Goal: Task Accomplishment & Management: Use online tool/utility

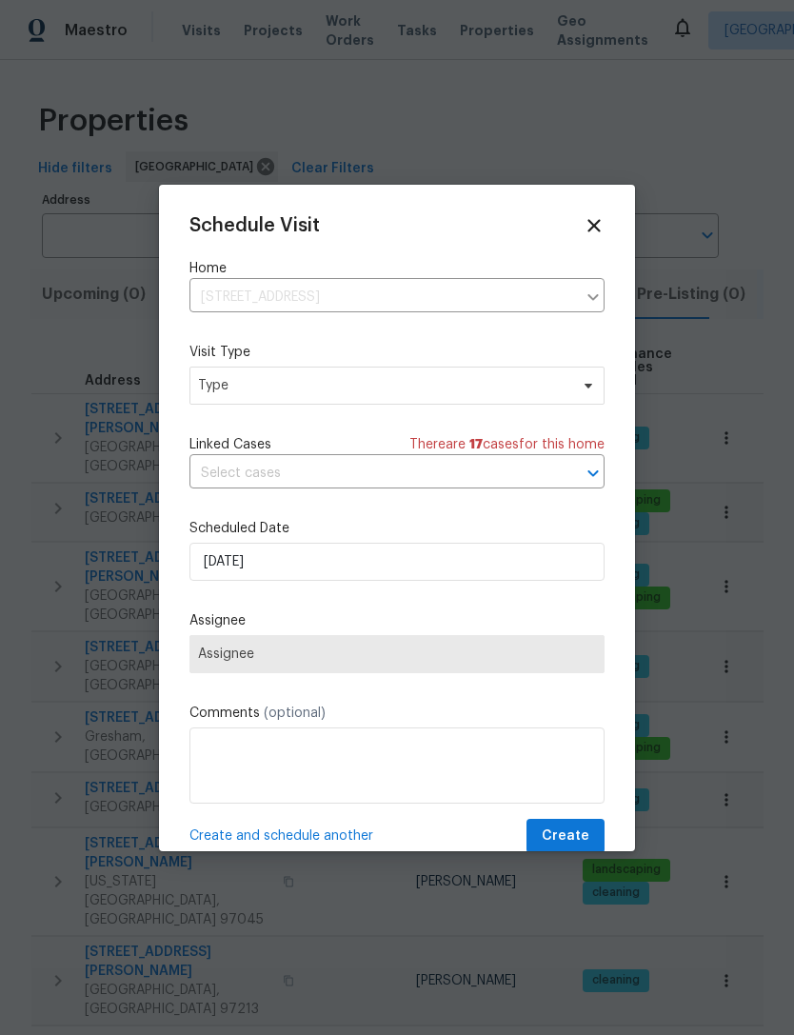
scroll to position [0, 39]
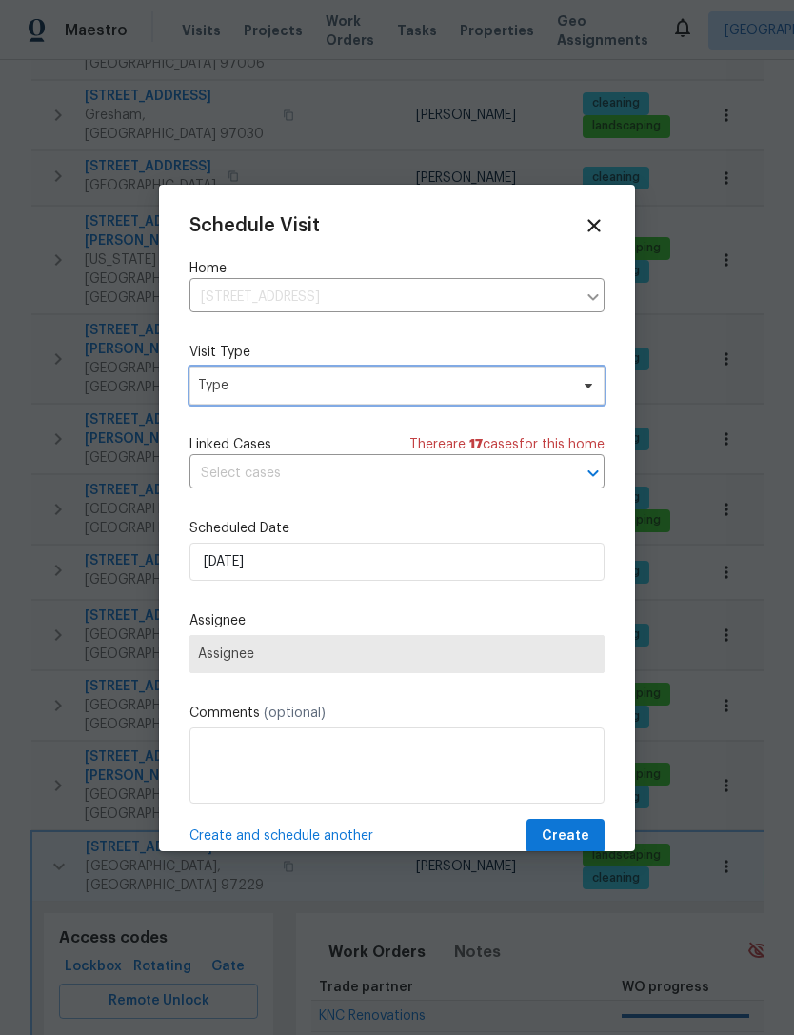
click at [585, 386] on icon at bounding box center [588, 385] width 8 height 5
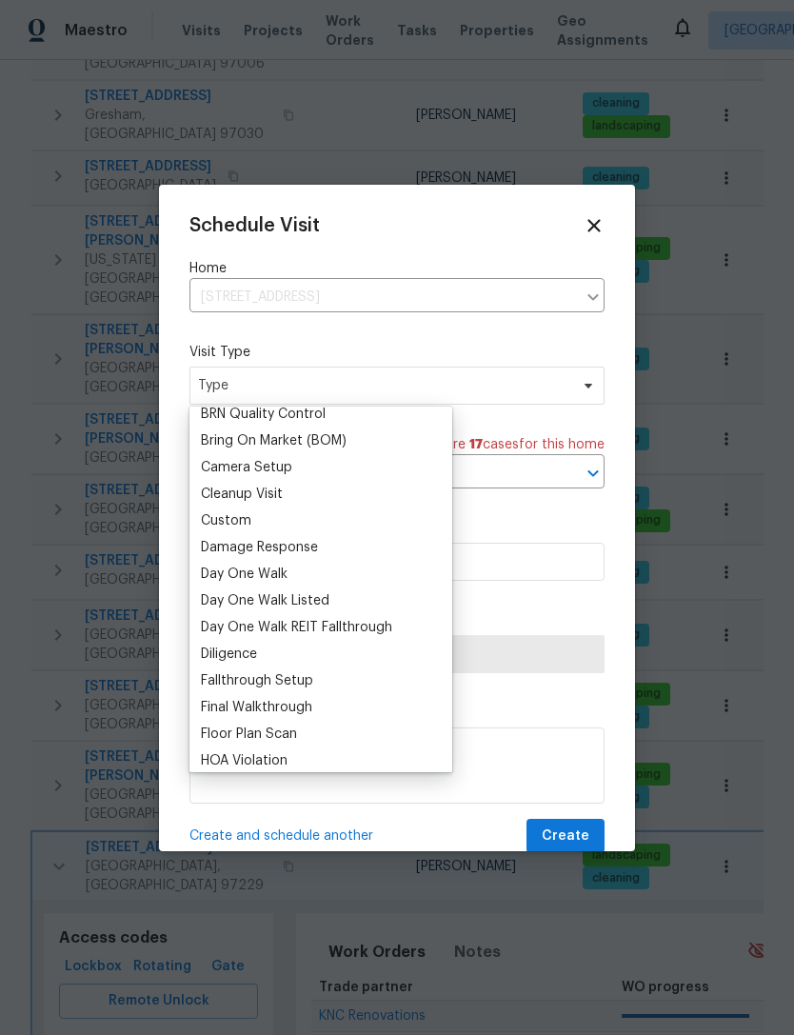
scroll to position [159, 0]
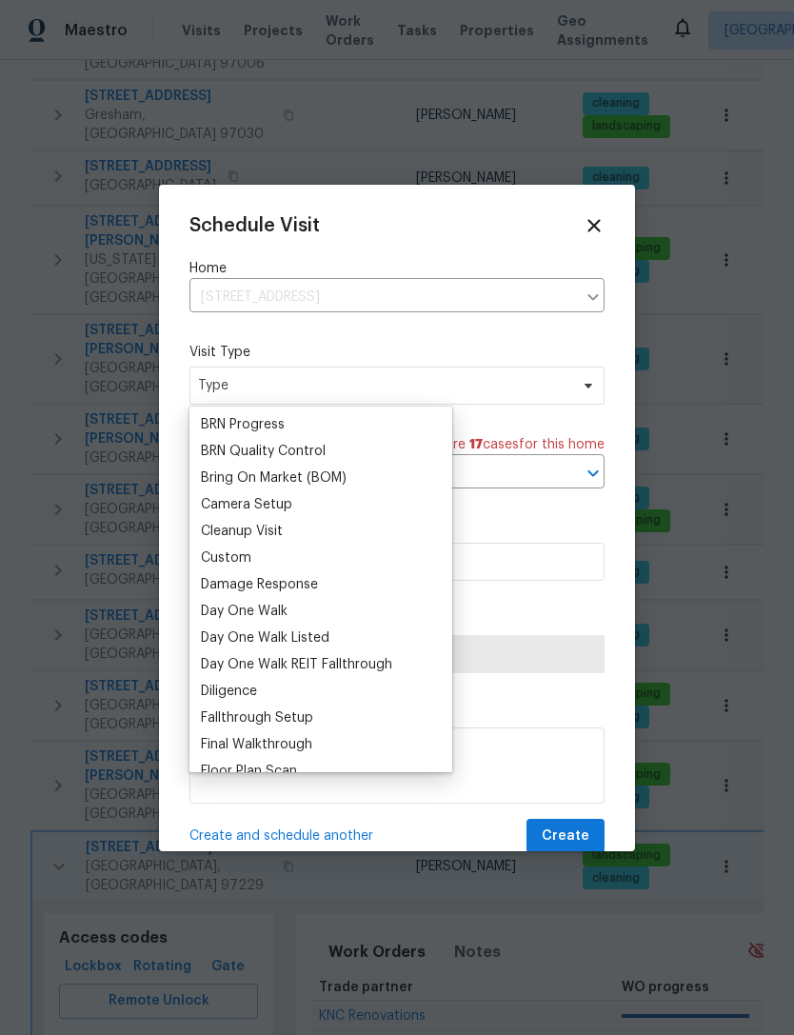
click at [245, 565] on div "Custom" at bounding box center [226, 557] width 50 height 19
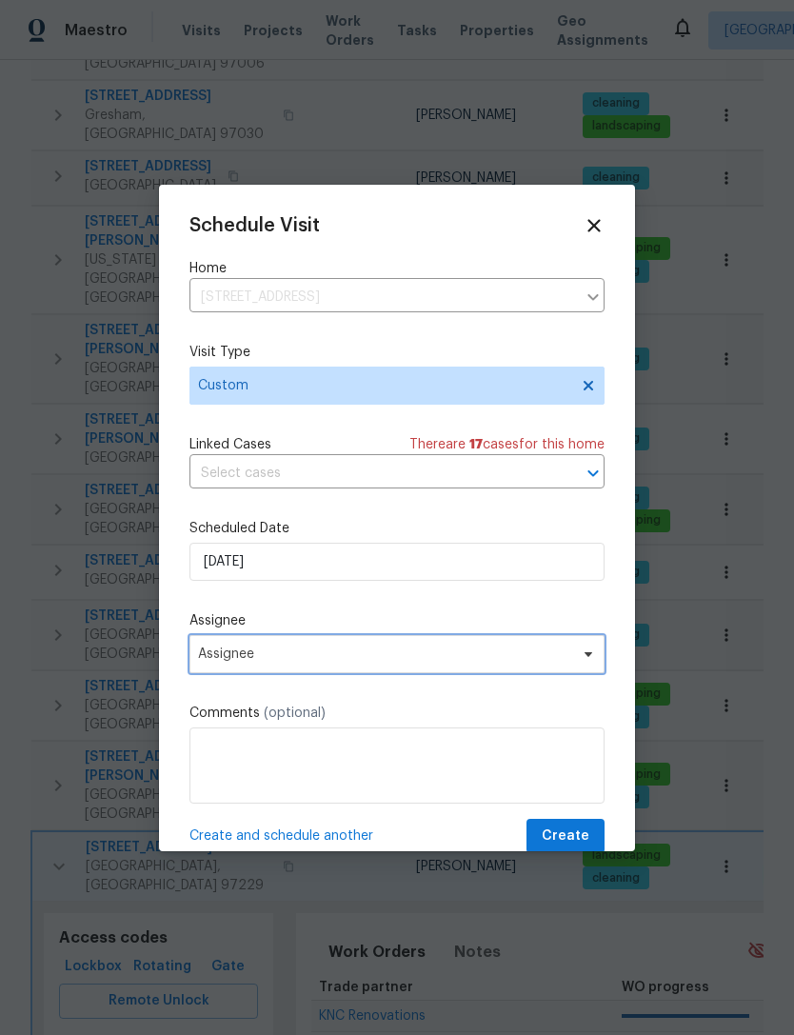
click at [458, 660] on span "Assignee" at bounding box center [384, 653] width 373 height 15
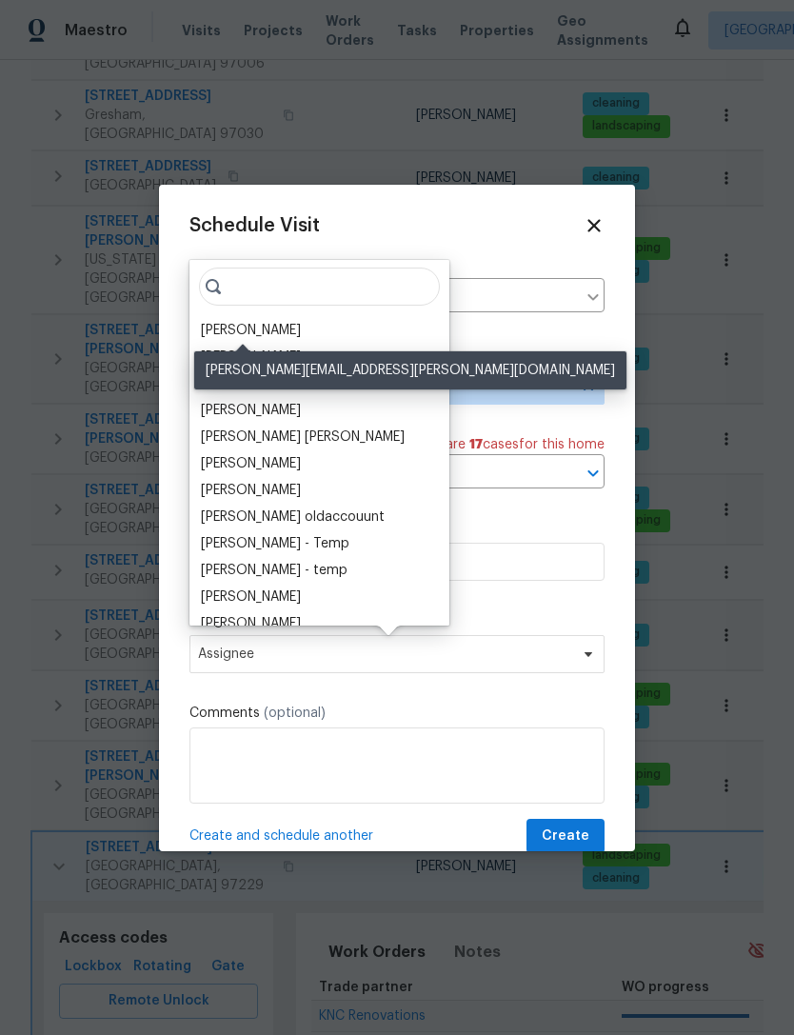
click at [264, 335] on div "[PERSON_NAME]" at bounding box center [251, 330] width 100 height 19
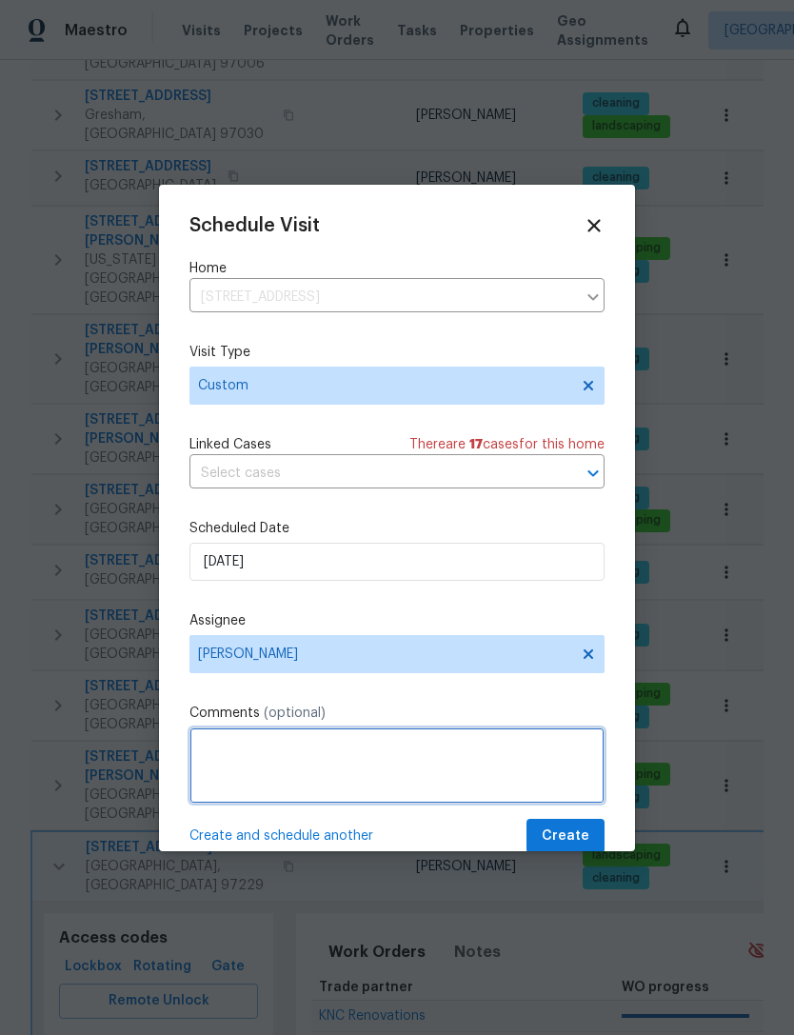
click at [364, 762] on textarea at bounding box center [396, 765] width 415 height 76
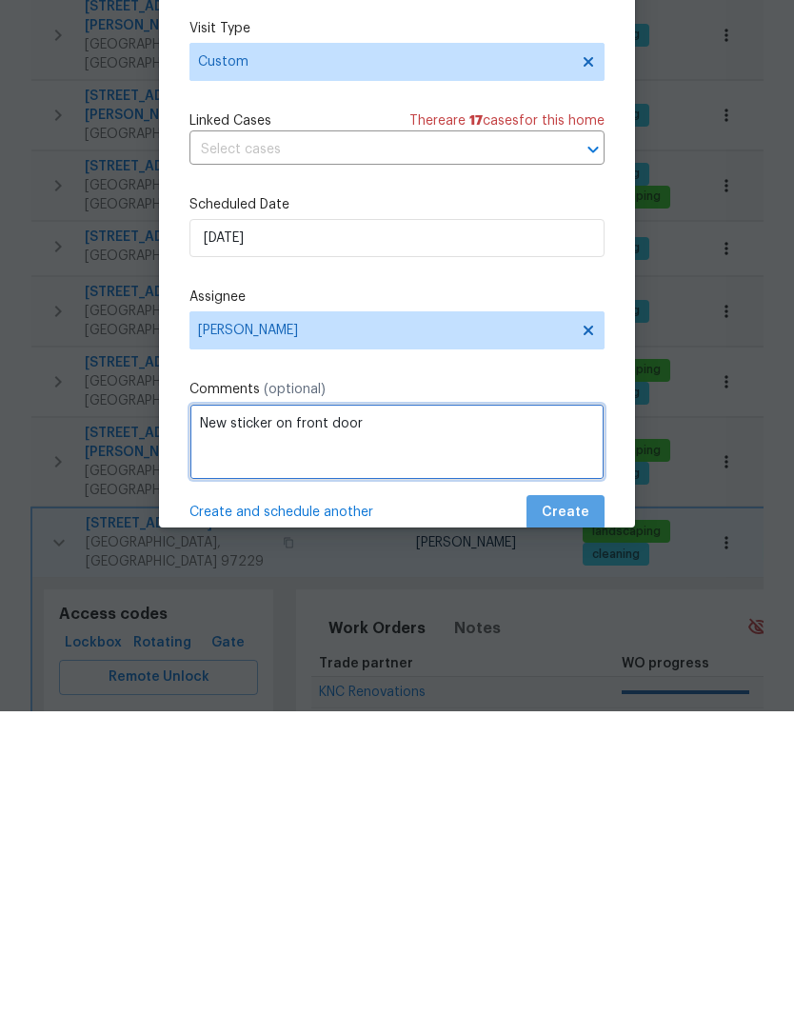
type textarea "New sticker on front door"
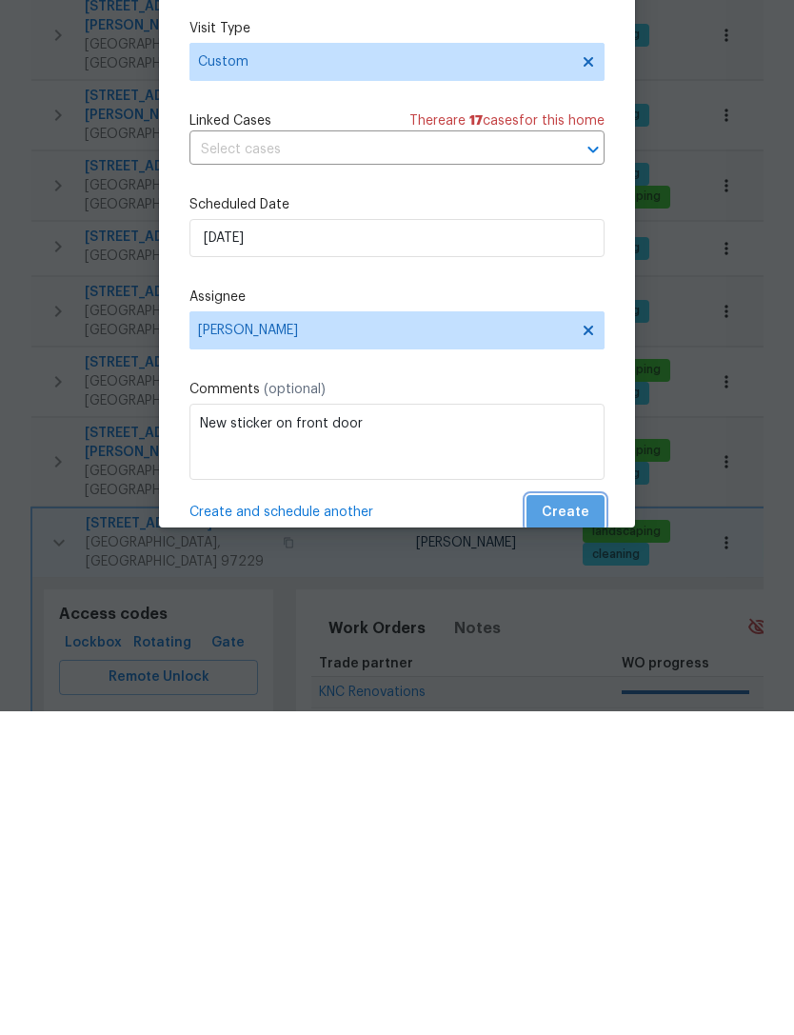
click at [573, 819] on button "Create" at bounding box center [565, 836] width 78 height 35
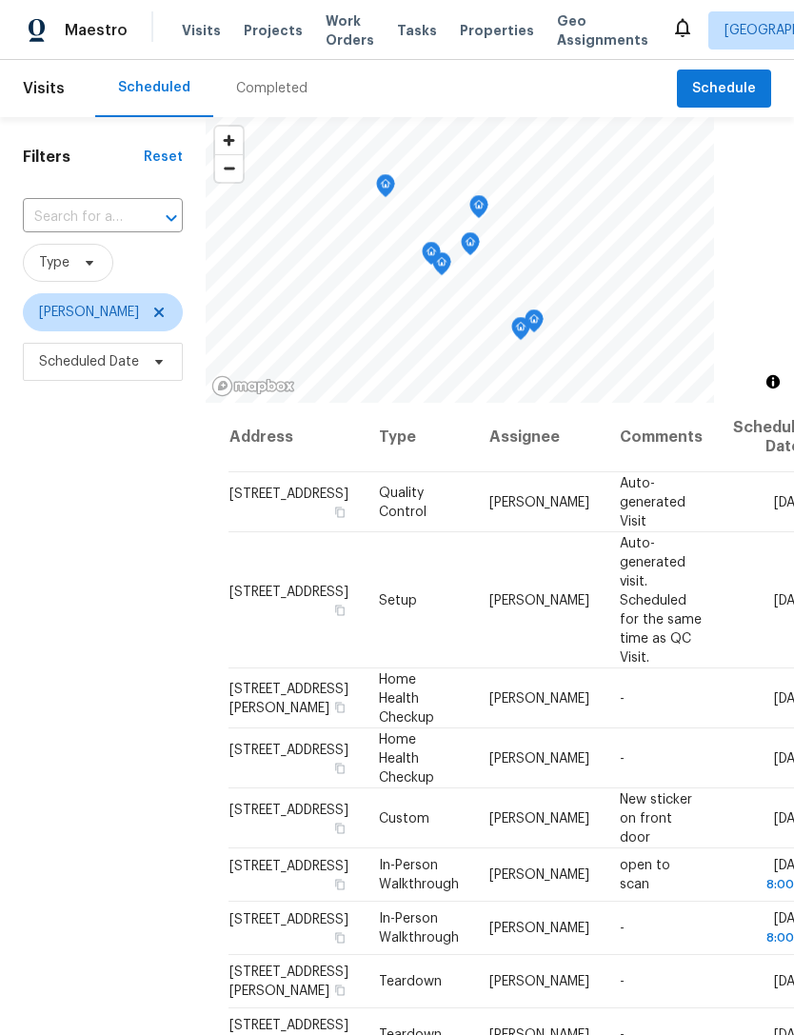
scroll to position [132, 0]
click at [0, 0] on icon at bounding box center [0, 0] width 0 height 0
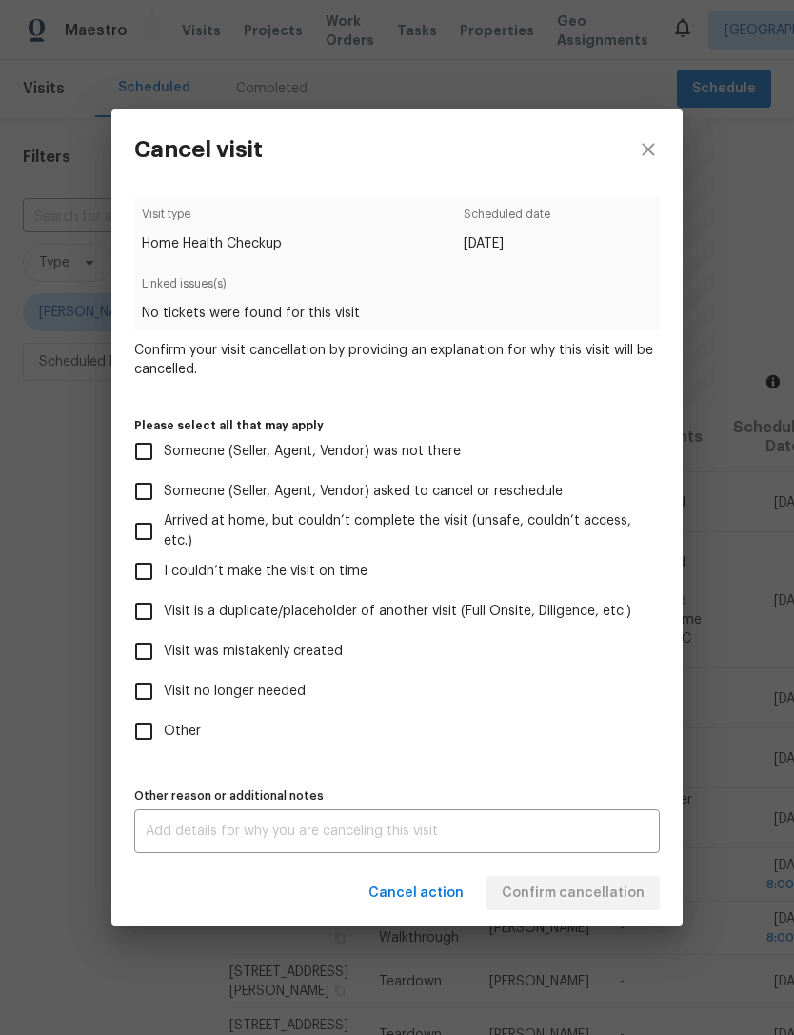
click at [142, 659] on input "Visit was mistakenly created" at bounding box center [144, 651] width 40 height 40
checkbox input "true"
click at [584, 905] on span "Confirm cancellation" at bounding box center [573, 893] width 143 height 24
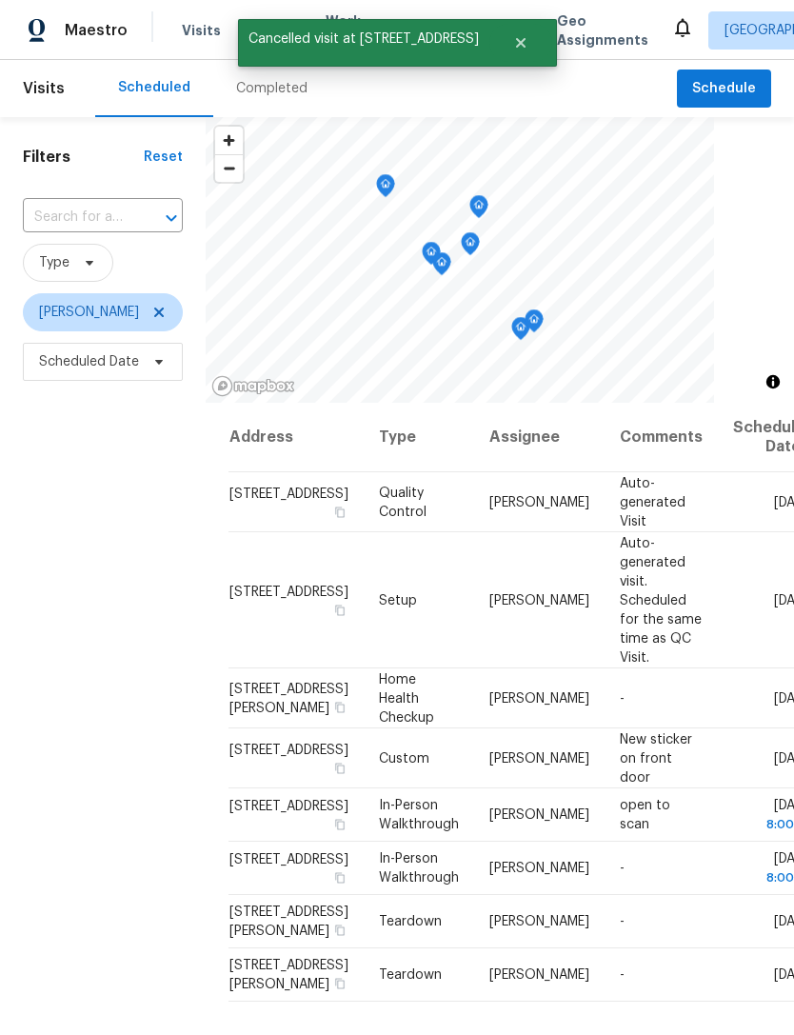
scroll to position [36, 0]
